Goal: Transaction & Acquisition: Purchase product/service

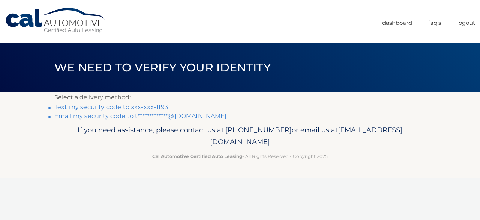
click at [150, 104] on link "Text my security code to xxx-xxx-1193" at bounding box center [111, 106] width 114 height 7
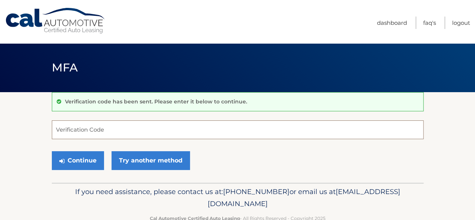
click at [175, 127] on input "Verification Code" at bounding box center [237, 129] width 371 height 19
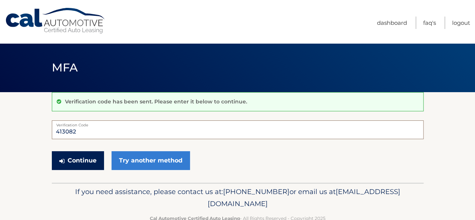
type input "413082"
click at [94, 159] on button "Continue" at bounding box center [78, 160] width 52 height 19
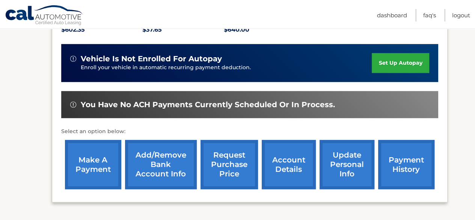
scroll to position [188, 0]
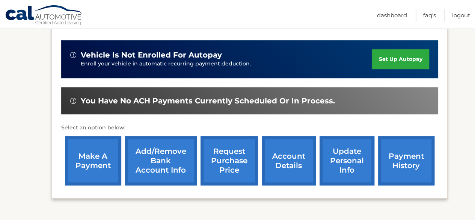
click at [104, 165] on link "make a payment" at bounding box center [93, 160] width 56 height 49
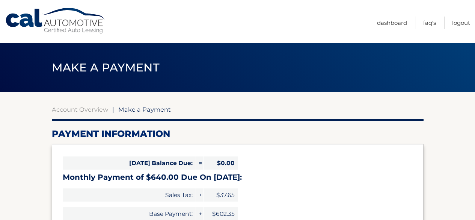
select select "NmQzYjA3MjAtOWRiYi00MzVkLWEwNjgtYjJmYmY4ODQyOGM2"
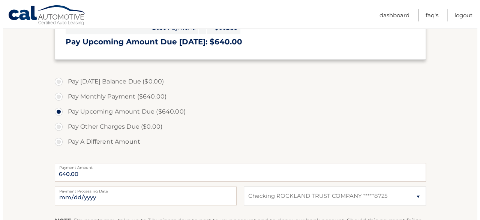
scroll to position [263, 0]
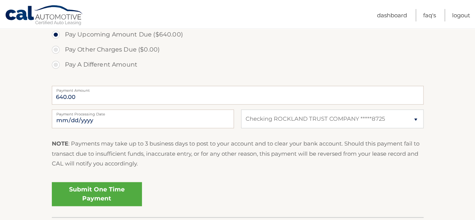
click at [102, 197] on link "Submit One Time Payment" at bounding box center [97, 194] width 90 height 24
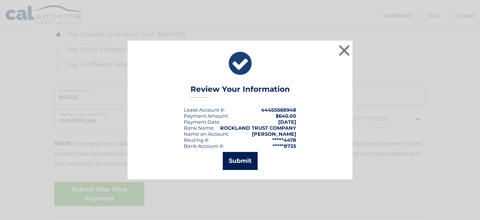
click at [246, 158] on button "Submit" at bounding box center [240, 161] width 35 height 18
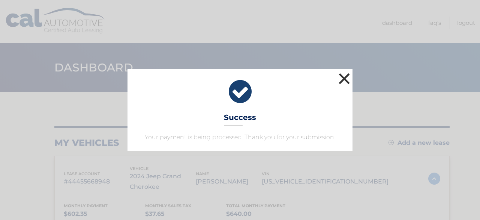
click at [343, 77] on button "×" at bounding box center [344, 78] width 15 height 15
